Goal: Use online tool/utility: Utilize a website feature to perform a specific function

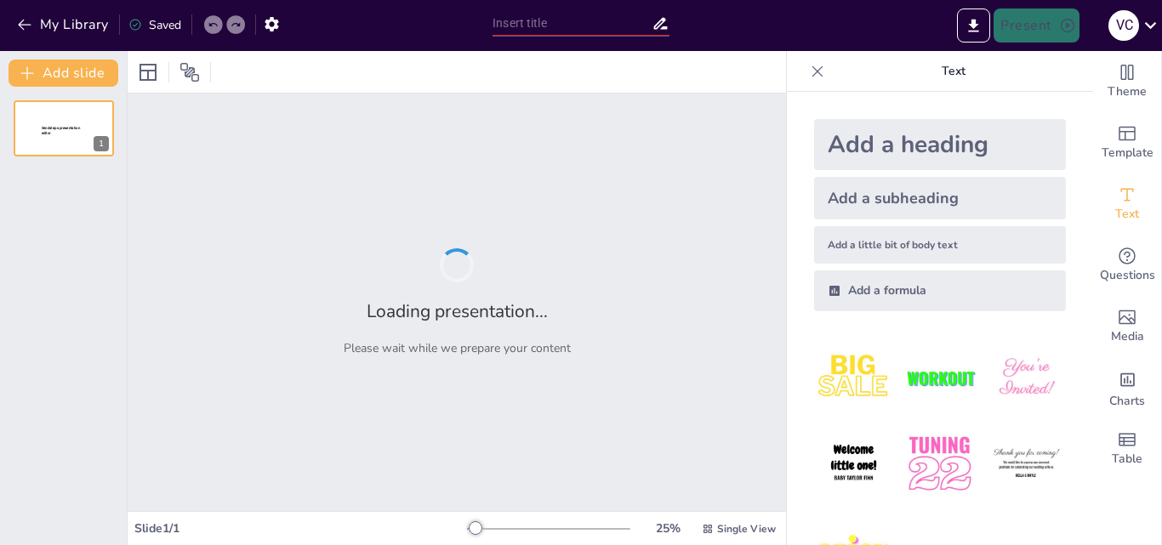
type input "Fundamentos de la Argumentación y Representación Gráfica"
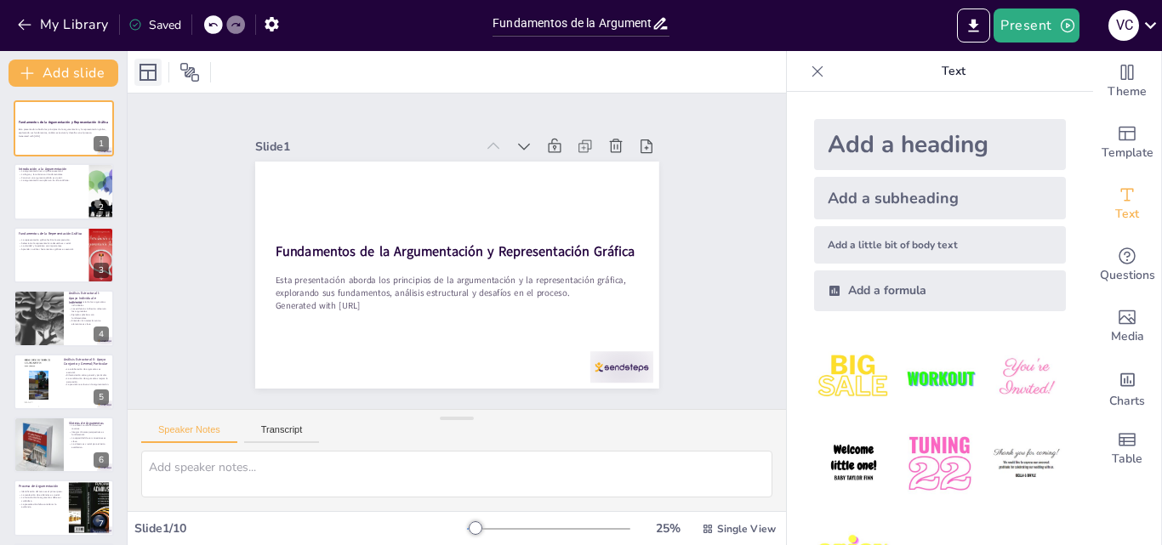
click at [148, 73] on icon at bounding box center [148, 72] width 17 height 17
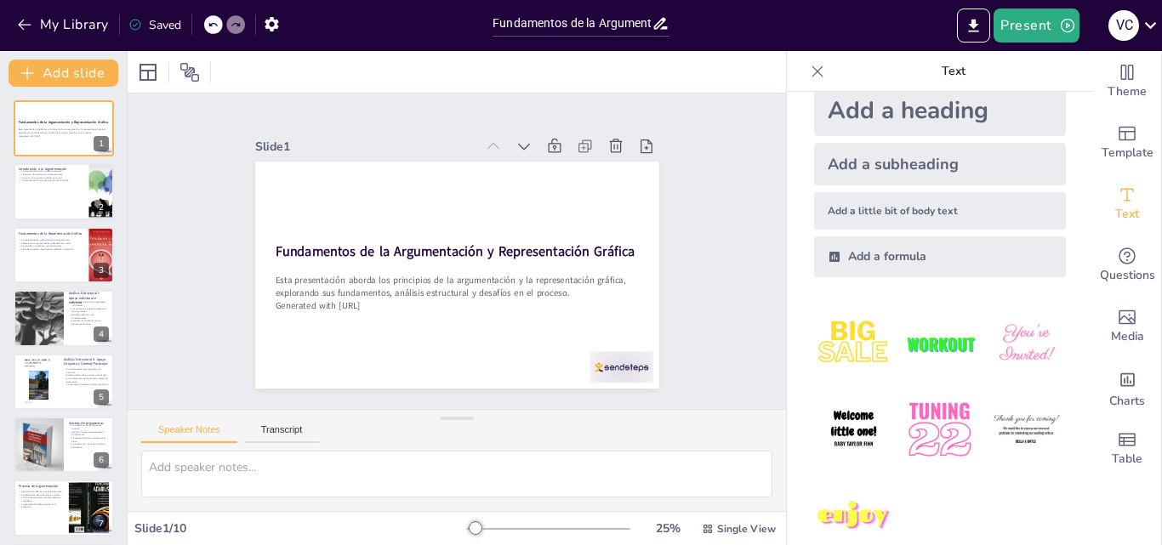
scroll to position [64, 0]
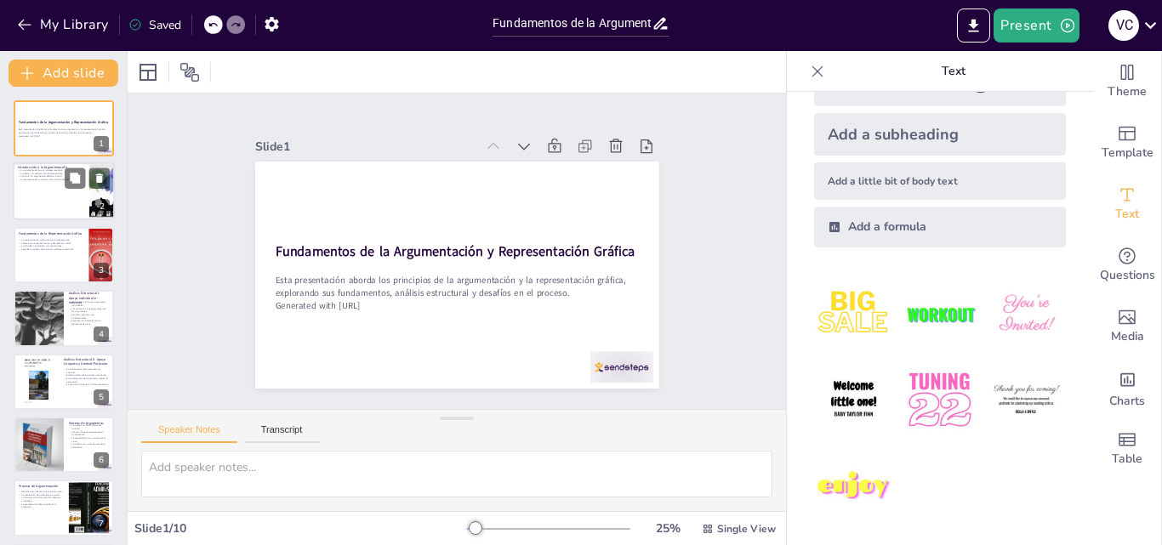
click at [48, 202] on div at bounding box center [64, 192] width 102 height 58
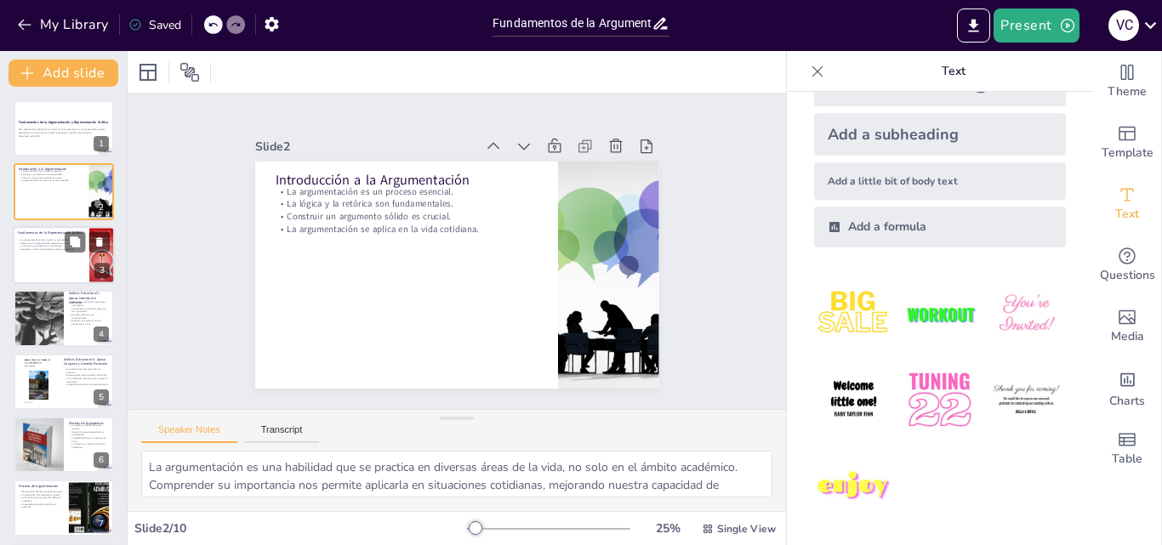
click at [51, 246] on p "La claridad y la estética son importantes." at bounding box center [51, 245] width 66 height 3
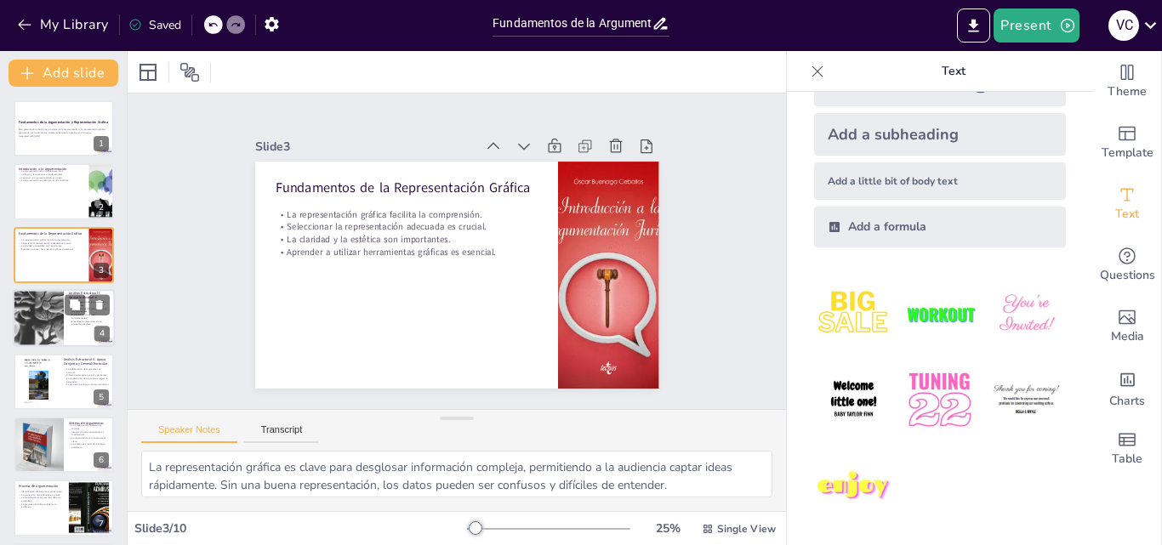
click at [51, 308] on div at bounding box center [38, 318] width 175 height 58
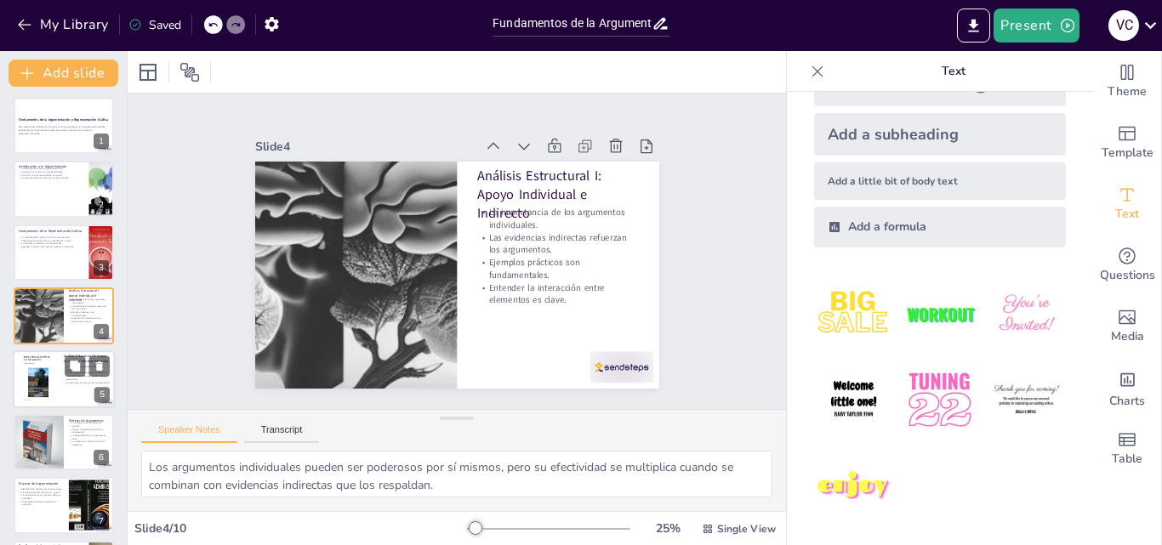
click at [40, 357] on div at bounding box center [38, 379] width 41 height 58
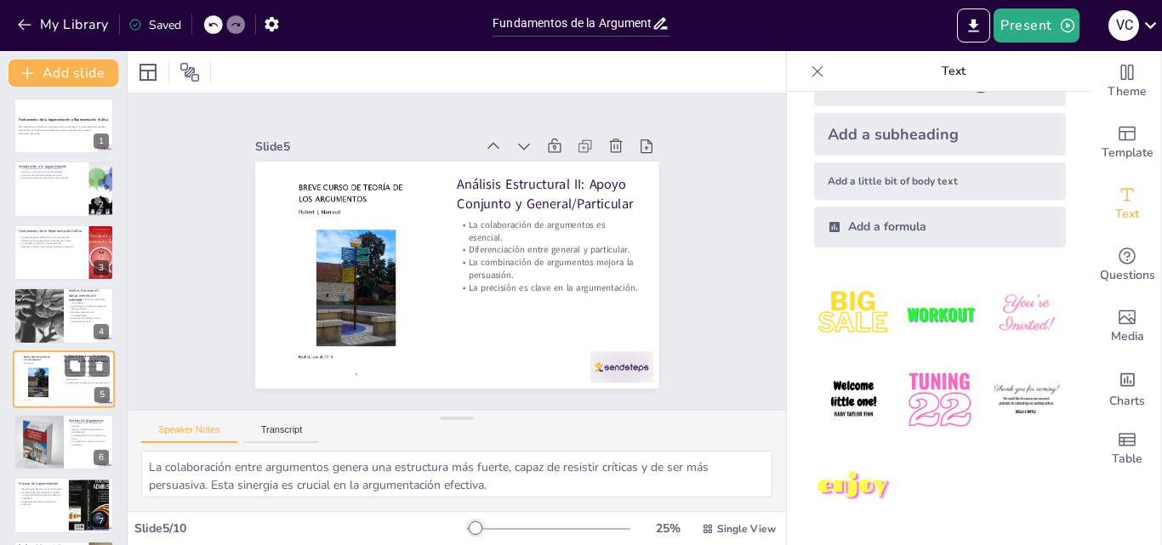
scroll to position [66, 0]
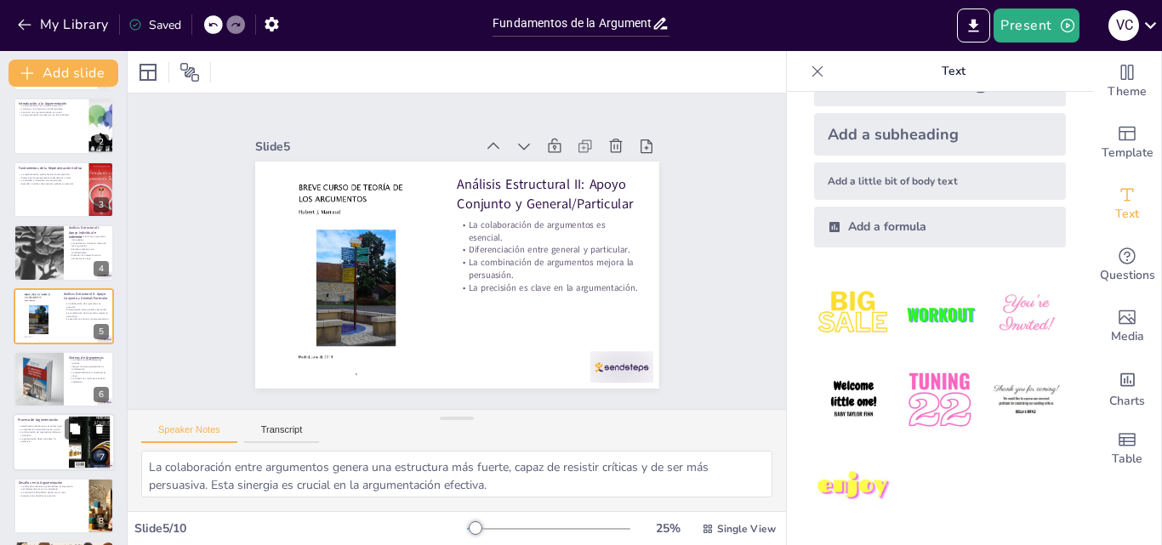
click at [36, 431] on p "La formulación de argumentos debe ser cuidadosa." at bounding box center [41, 434] width 46 height 6
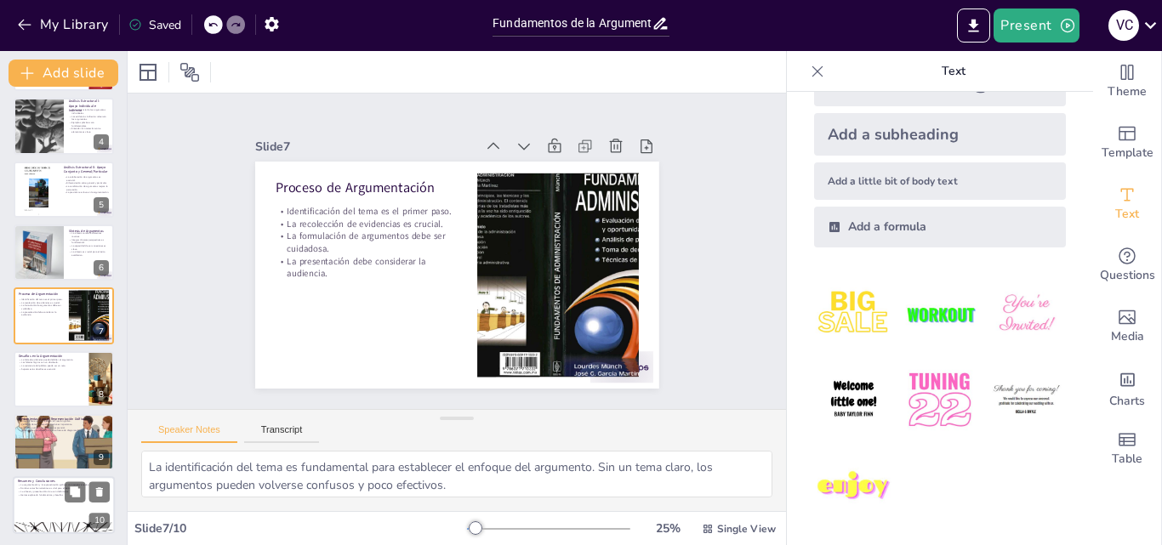
click at [51, 501] on div at bounding box center [64, 506] width 102 height 58
type textarea "La interrelación entre la argumentación y la representación gráfica es fundamen…"
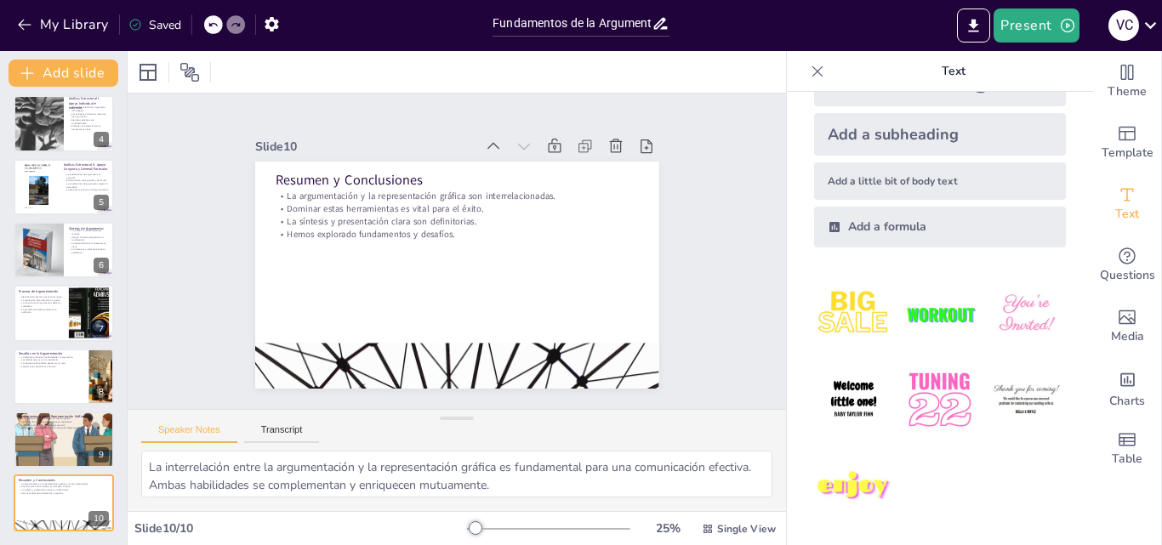
click at [208, 25] on icon at bounding box center [213, 25] width 10 height 10
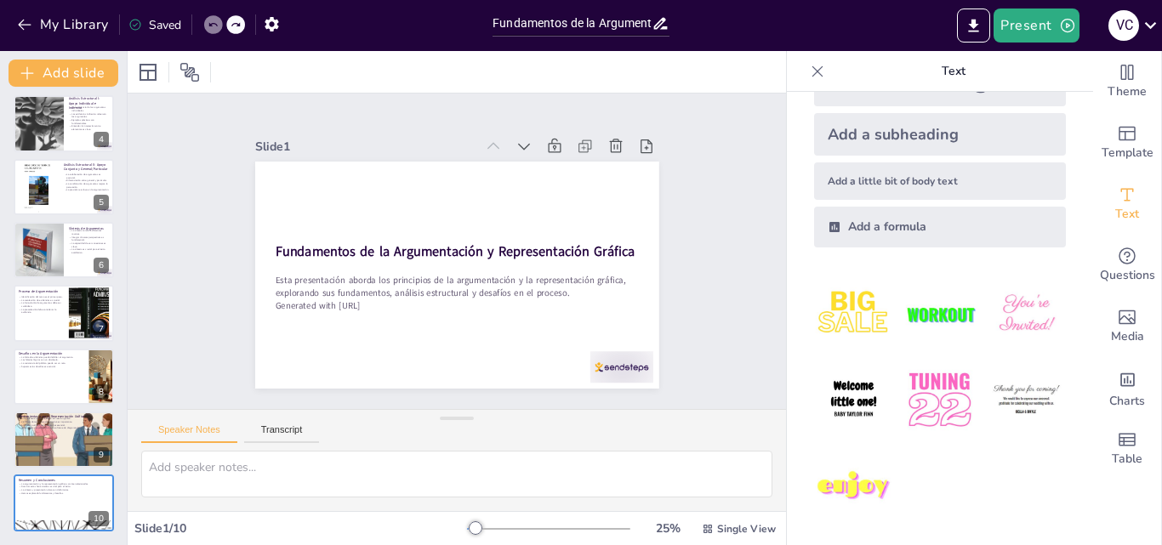
click at [208, 25] on icon at bounding box center [213, 25] width 10 height 10
